Goal: Information Seeking & Learning: Learn about a topic

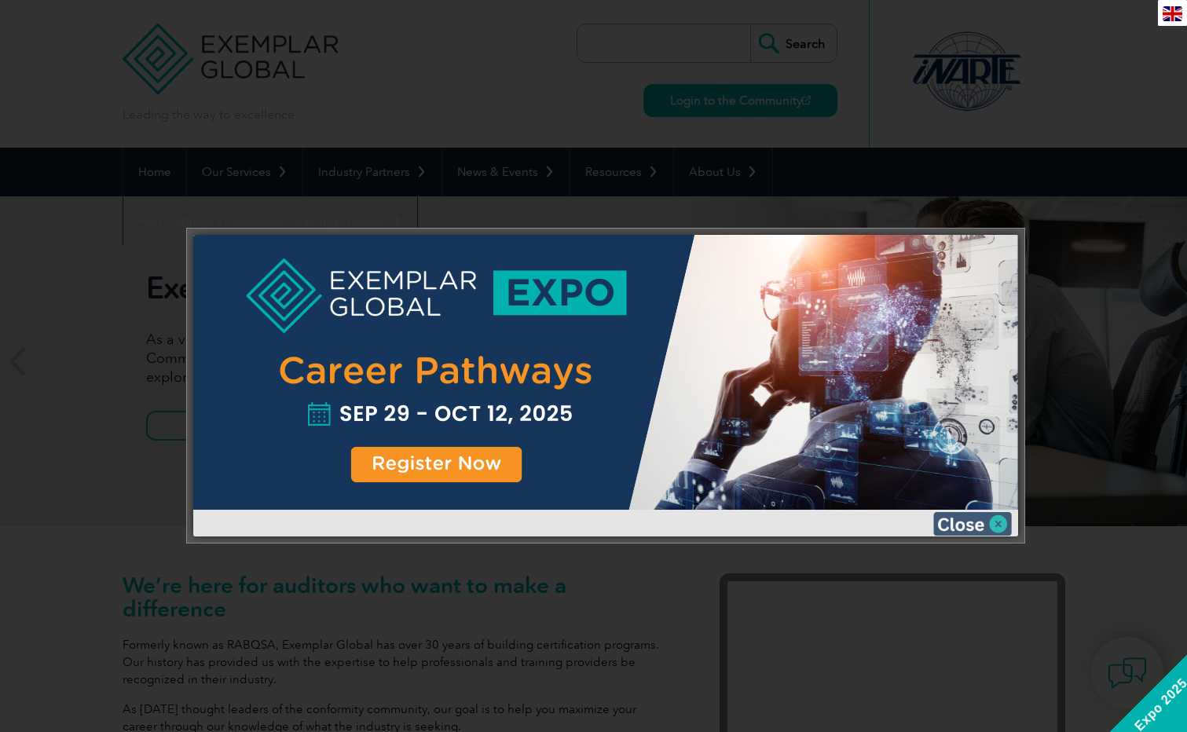
click at [982, 519] on img at bounding box center [972, 524] width 79 height 24
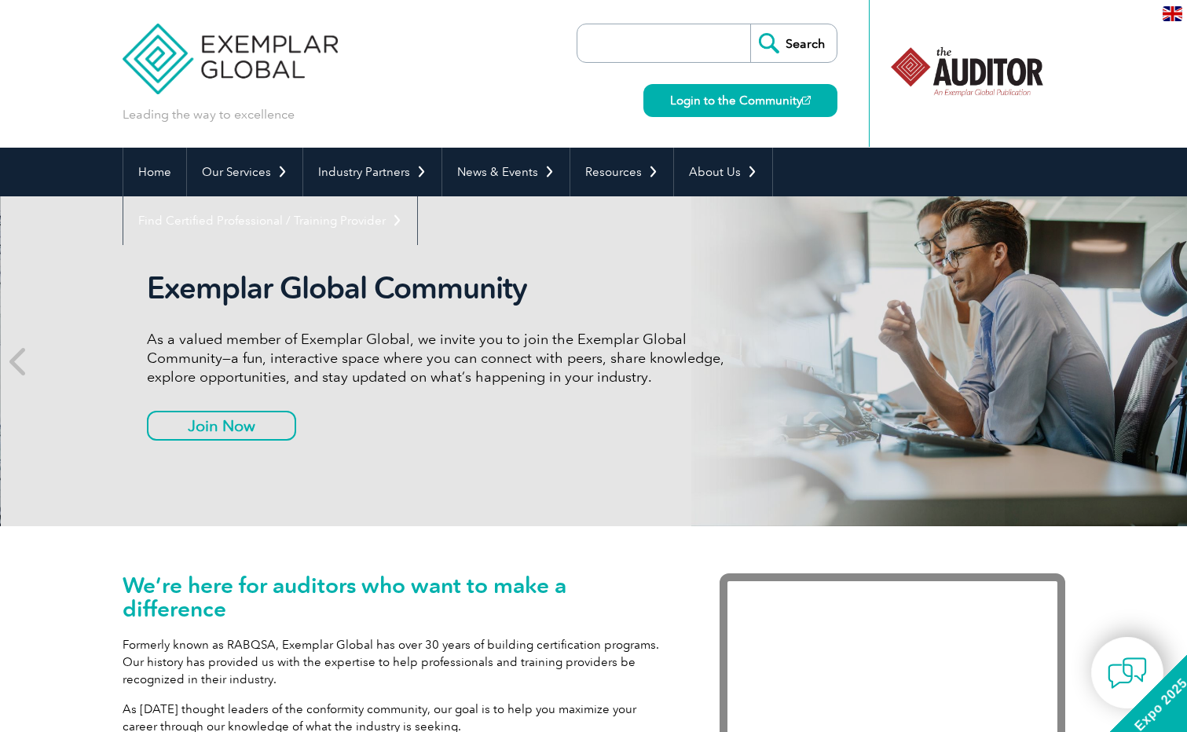
click at [300, 342] on p "As a valued member of Exemplar Global, we invite you to join the Exemplar Globa…" at bounding box center [441, 358] width 589 height 57
click at [406, 341] on p "As a valued member of Exemplar Global, we invite you to join the Exemplar Globa…" at bounding box center [440, 358] width 589 height 57
click at [307, 339] on p "As a valued member of Exemplar Global, we invite you to join the Exemplar Globa…" at bounding box center [440, 358] width 589 height 57
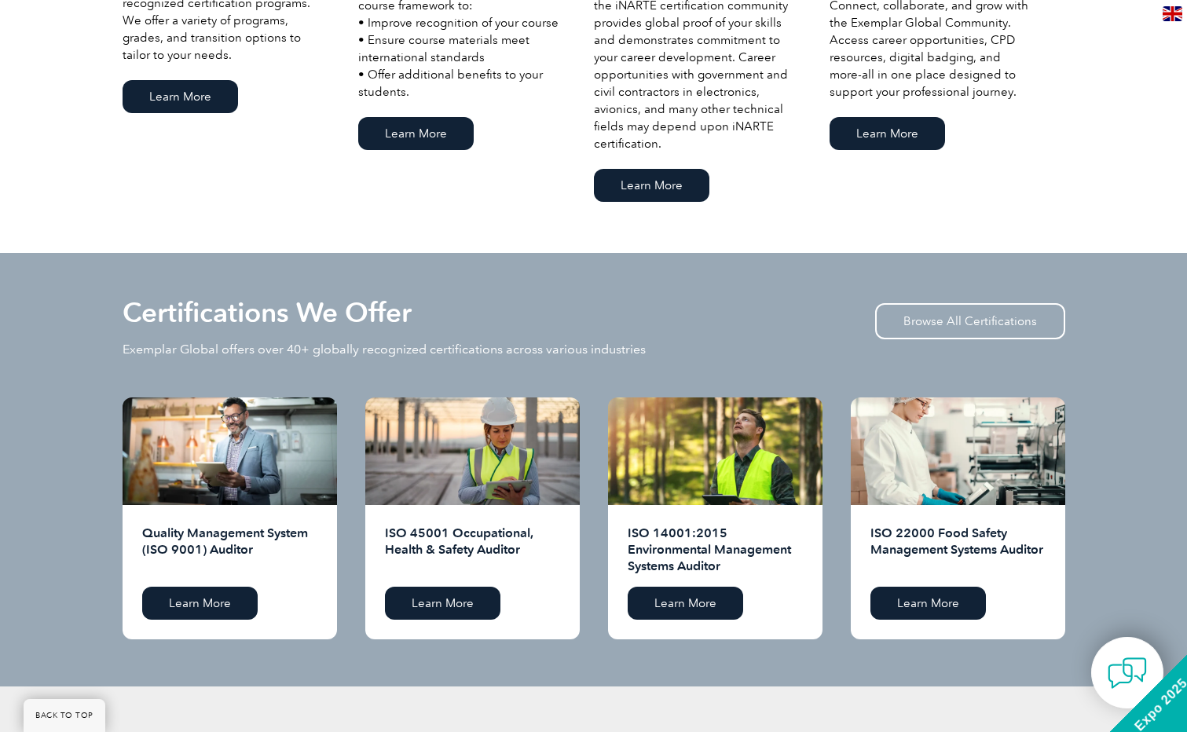
scroll to position [1287, 0]
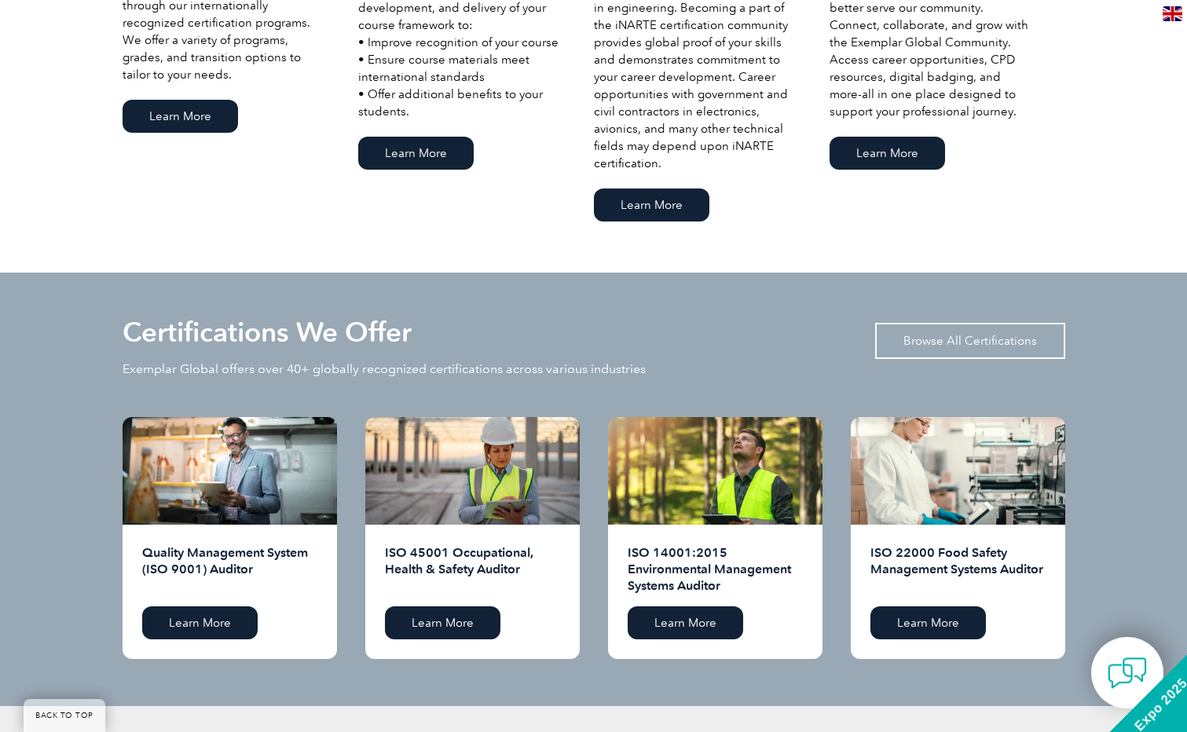
click at [989, 336] on link "Browse All Certifications" at bounding box center [970, 341] width 190 height 36
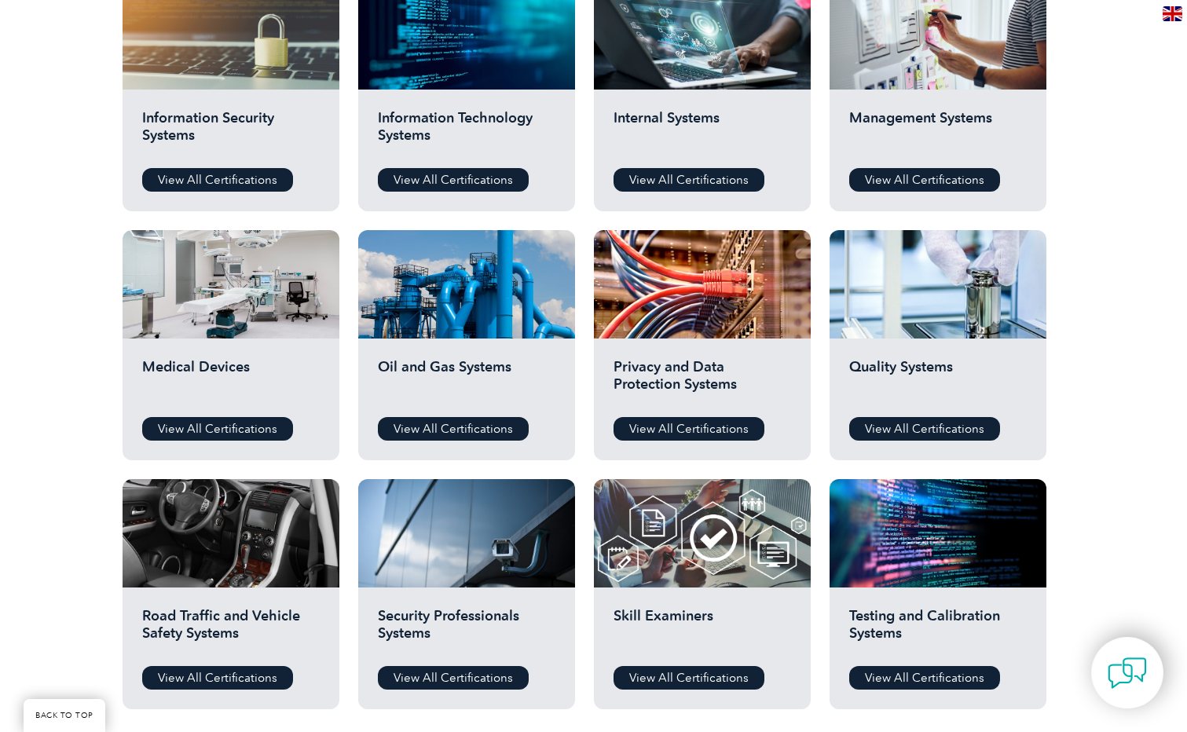
scroll to position [870, 0]
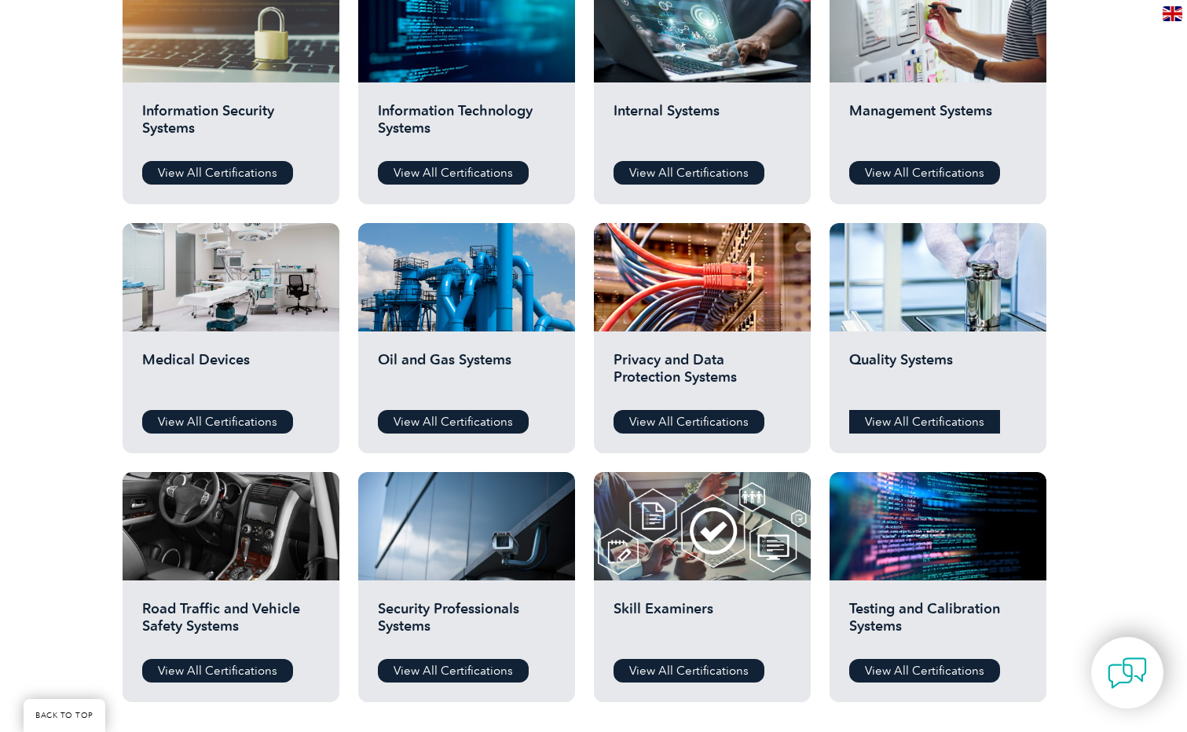
click at [906, 427] on link "View All Certifications" at bounding box center [924, 422] width 151 height 24
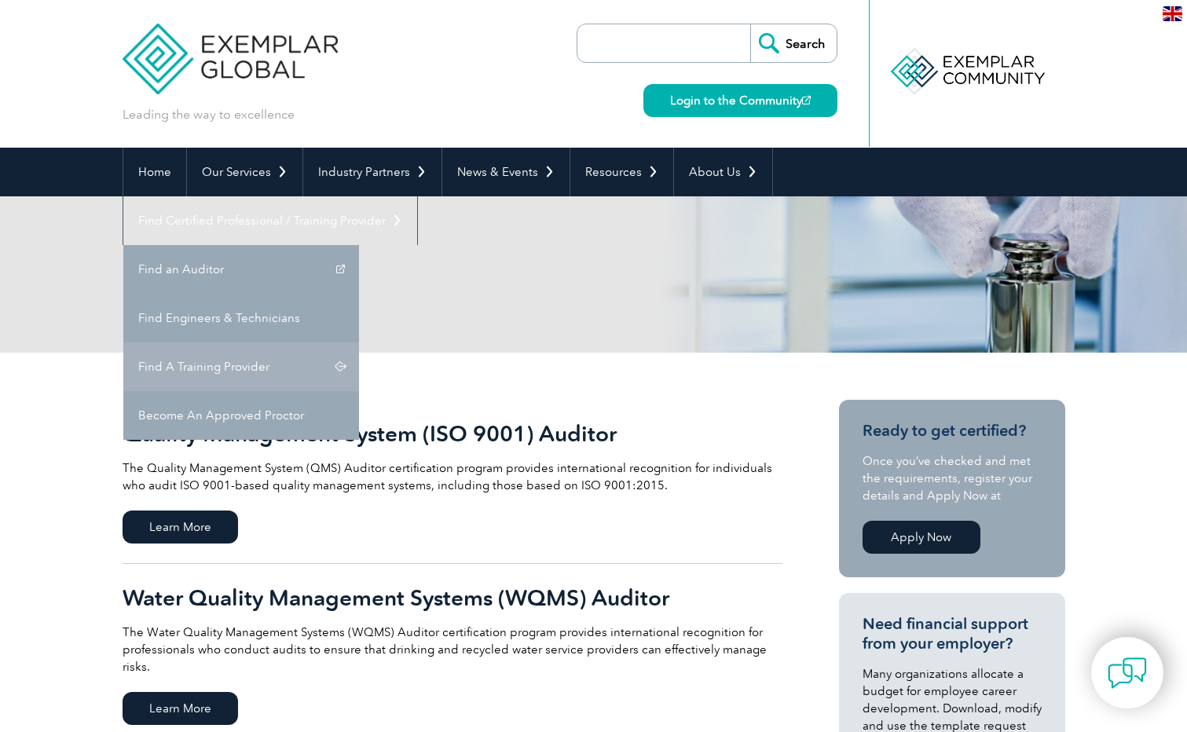
click at [359, 342] on link "Find A Training Provider" at bounding box center [241, 366] width 236 height 49
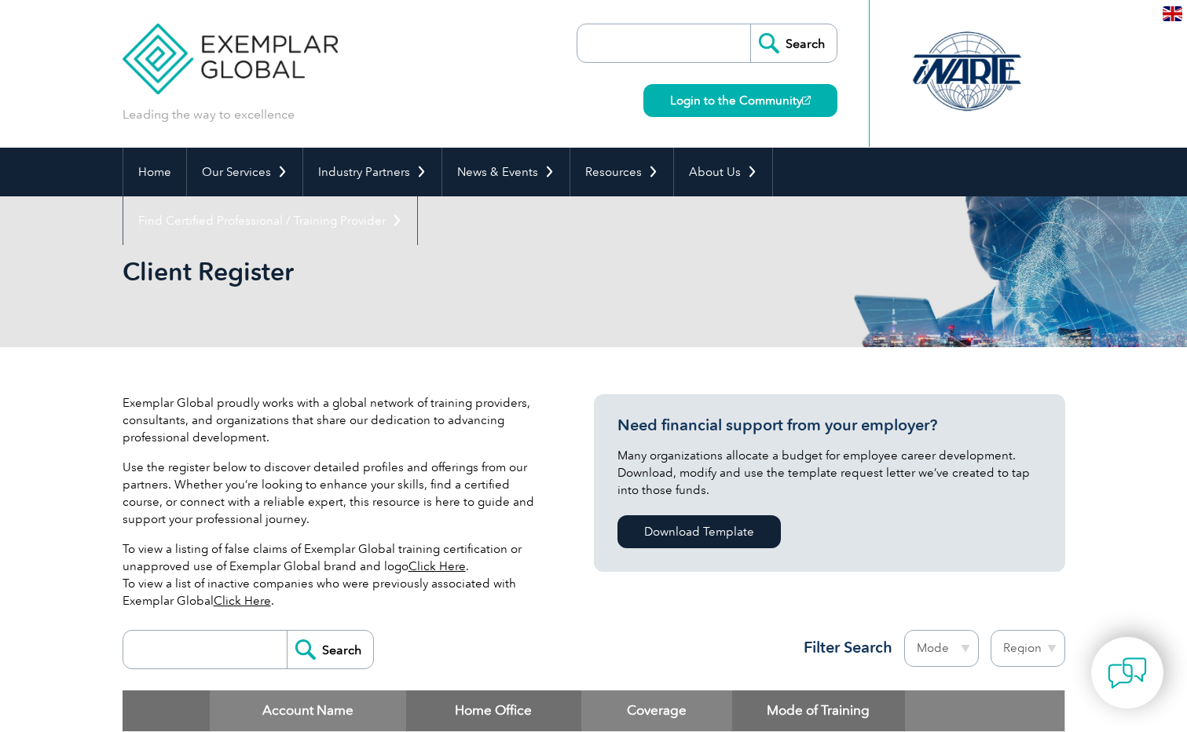
click at [651, 40] on input "search" at bounding box center [667, 43] width 165 height 38
type input "abs"
click at [750, 24] on input "Search" at bounding box center [793, 43] width 86 height 38
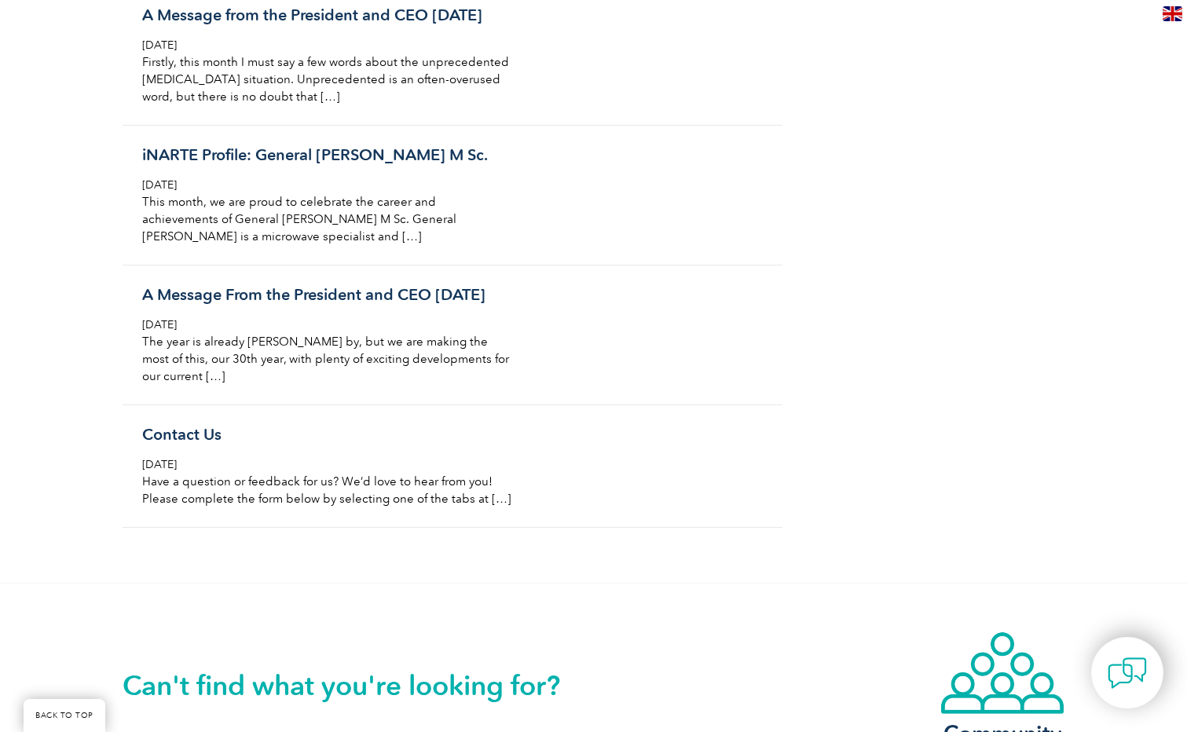
scroll to position [3548, 0]
